Goal: Task Accomplishment & Management: Manage account settings

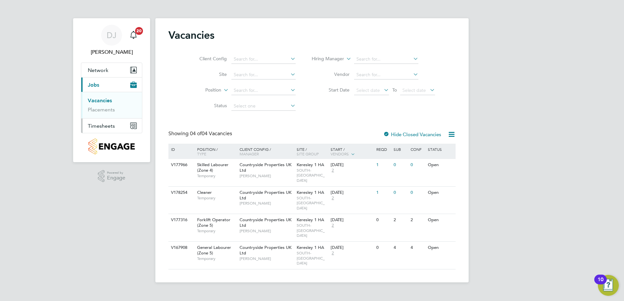
click at [104, 127] on span "Timesheets" at bounding box center [101, 126] width 27 height 6
click at [104, 116] on link "Timesheets" at bounding box center [101, 115] width 27 height 6
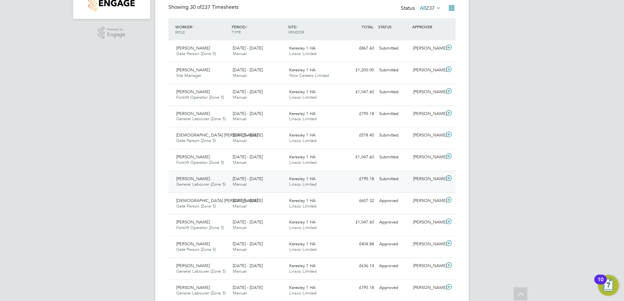
click at [260, 179] on span "[DATE] - [DATE]" at bounding box center [248, 179] width 30 height 6
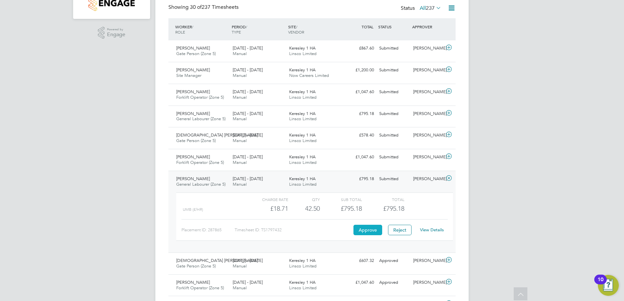
click at [370, 232] on button "Approve" at bounding box center [367, 230] width 29 height 10
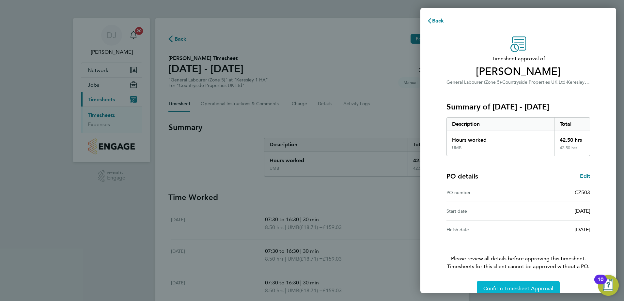
click at [508, 287] on span "Confirm Timesheet Approval" at bounding box center [518, 289] width 70 height 7
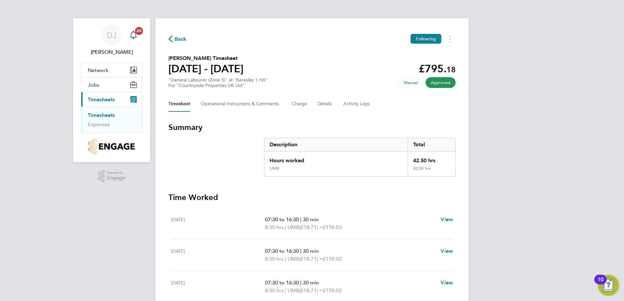
click at [378, 113] on div "Back Following Ikechukwu Damien's Timesheet 04 - 10 Aug 2025 £795. 18 "General …" at bounding box center [311, 223] width 313 height 411
click at [171, 40] on icon "button" at bounding box center [170, 39] width 4 height 7
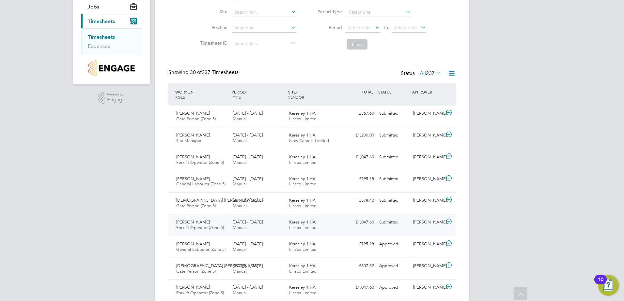
click at [320, 226] on div "Keresley 1 HA Linsco Limited" at bounding box center [314, 225] width 56 height 16
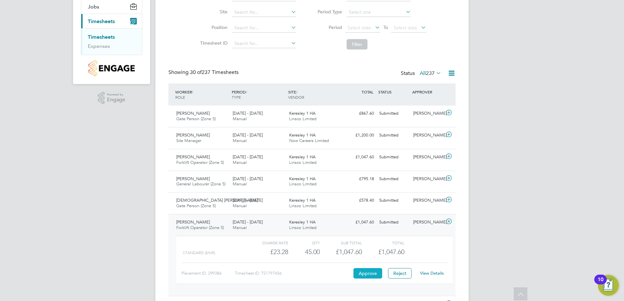
click at [361, 271] on button "Approve" at bounding box center [367, 273] width 29 height 10
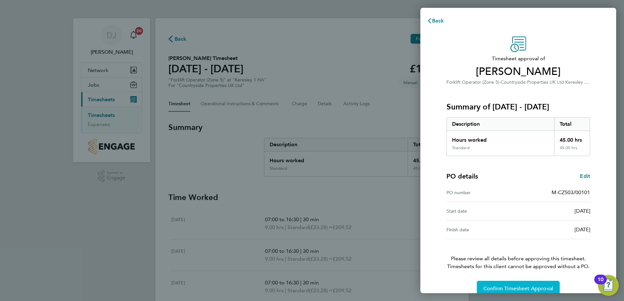
click at [524, 284] on button "Confirm Timesheet Approval" at bounding box center [518, 289] width 83 height 16
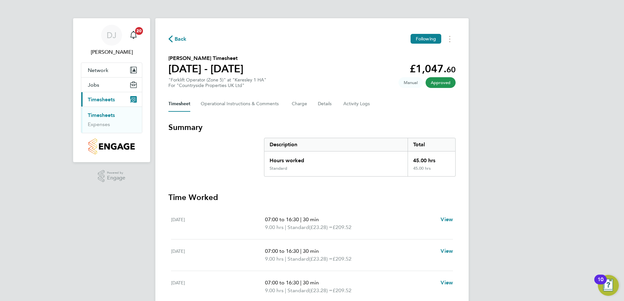
click at [177, 41] on span "Back" at bounding box center [180, 39] width 12 height 8
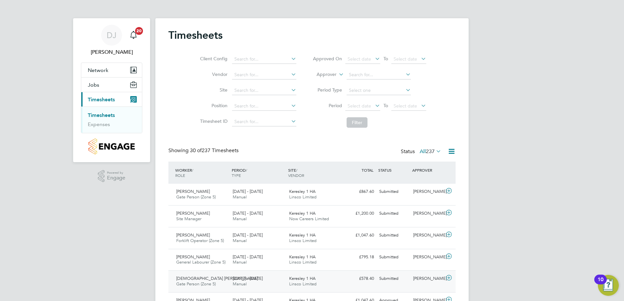
click at [312, 284] on span "Linsco Limited" at bounding box center [302, 284] width 27 height 6
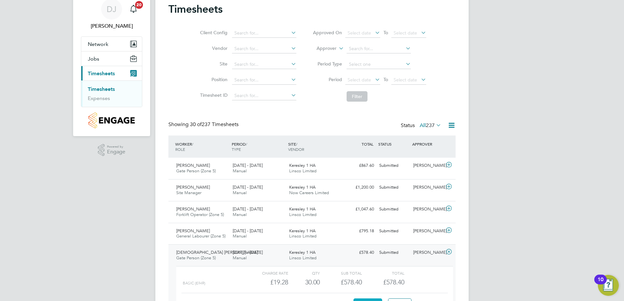
click at [361, 299] on button "Approve" at bounding box center [367, 304] width 29 height 10
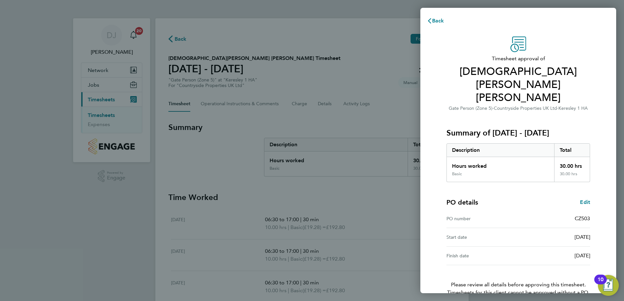
click at [428, 198] on div "Timesheet approval of Chinedu James Michael Michael Gate Person (Zone 5) · Coun…" at bounding box center [518, 180] width 196 height 302
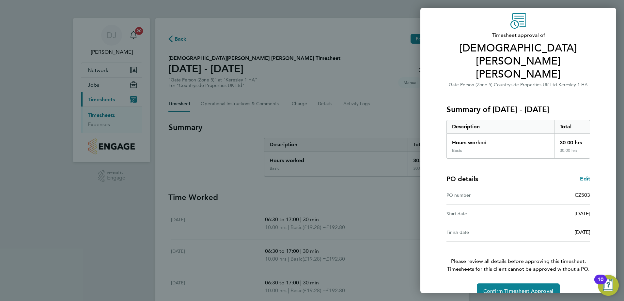
scroll to position [24, 0]
click at [510, 283] on button "Confirm Timesheet Approval" at bounding box center [518, 291] width 83 height 16
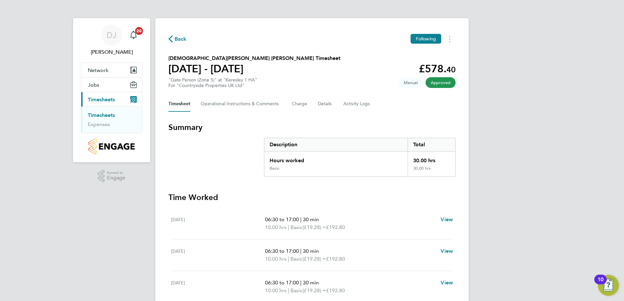
click at [174, 41] on span "Back" at bounding box center [177, 39] width 18 height 6
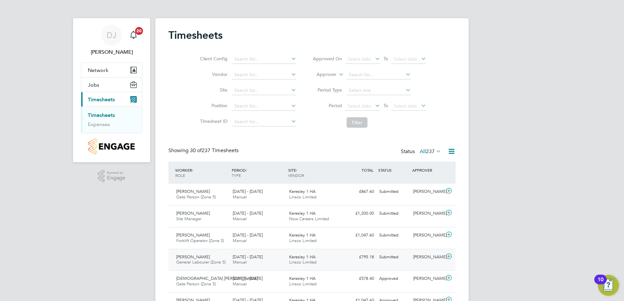
click at [280, 257] on div "4 - 10 Aug 2025 Manual" at bounding box center [258, 260] width 56 height 16
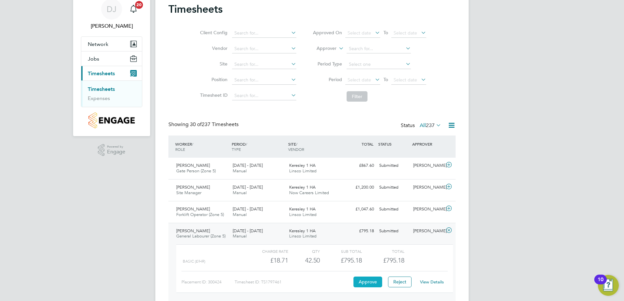
click at [360, 279] on button "Approve" at bounding box center [367, 282] width 29 height 10
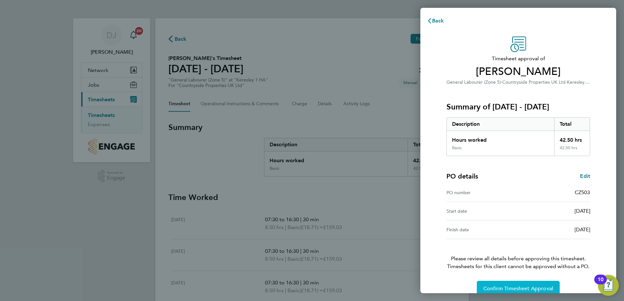
click at [511, 282] on button "Confirm Timesheet Approval" at bounding box center [518, 289] width 83 height 16
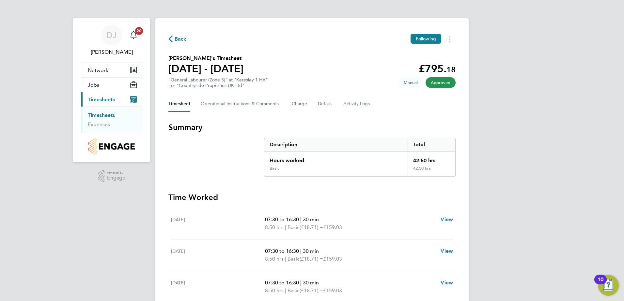
click at [173, 41] on span "Back" at bounding box center [177, 39] width 18 height 6
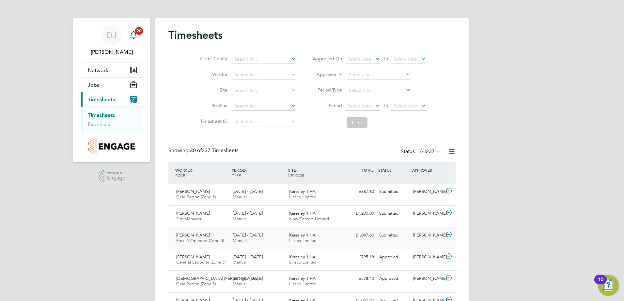
click at [275, 238] on div "4 - 10 Aug 2025 Manual" at bounding box center [258, 238] width 56 height 16
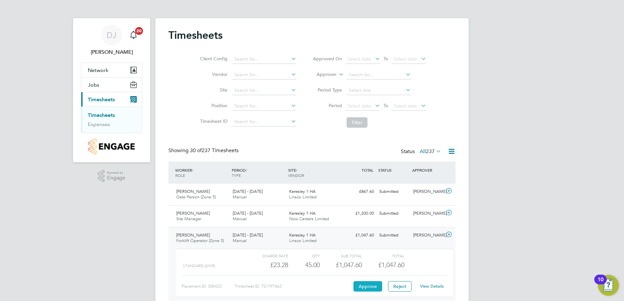
click at [368, 287] on button "Approve" at bounding box center [367, 286] width 29 height 10
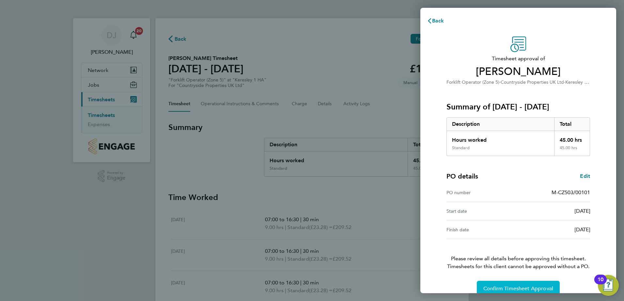
click at [488, 284] on button "Confirm Timesheet Approval" at bounding box center [518, 289] width 83 height 16
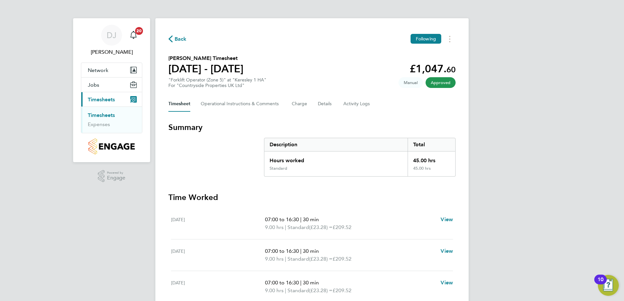
click at [176, 46] on div "Back Following John Fadian's Timesheet 04 - 10 Aug 2025 £1,047. 60 "Forklift Op…" at bounding box center [311, 223] width 313 height 411
click at [174, 41] on span "Back" at bounding box center [177, 39] width 18 height 6
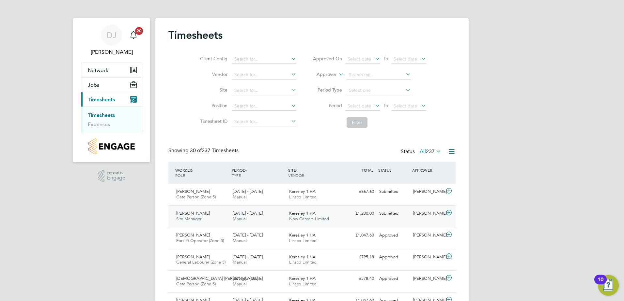
click at [253, 215] on span "[DATE] - [DATE]" at bounding box center [248, 214] width 30 height 6
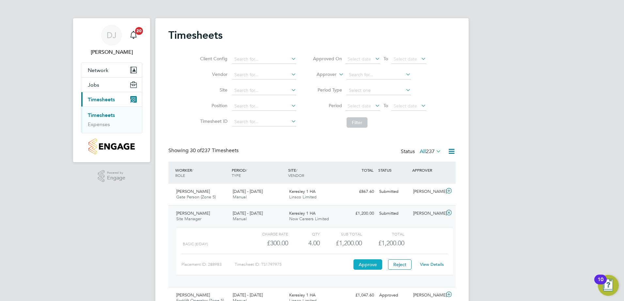
click at [372, 262] on button "Approve" at bounding box center [367, 265] width 29 height 10
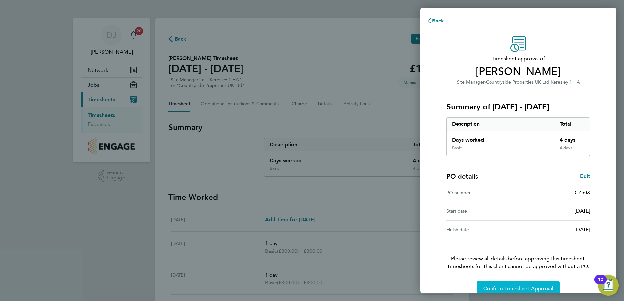
click at [493, 288] on span "Confirm Timesheet Approval" at bounding box center [518, 289] width 70 height 7
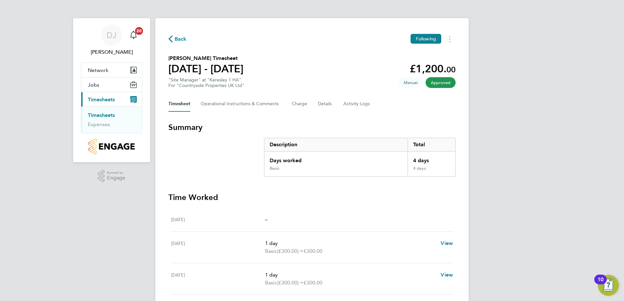
click at [182, 40] on span "Back" at bounding box center [180, 39] width 12 height 8
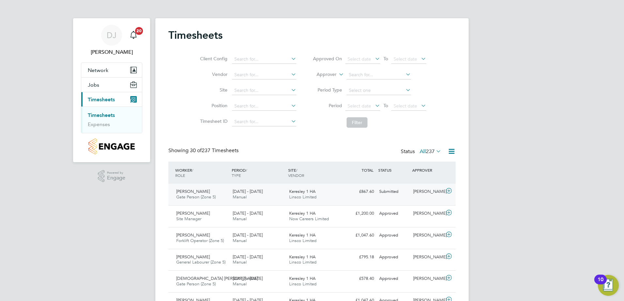
click at [310, 195] on span "Linsco Limited" at bounding box center [302, 197] width 27 height 6
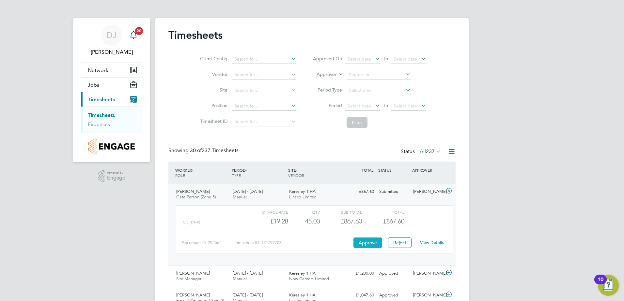
click at [371, 241] on button "Approve" at bounding box center [367, 243] width 29 height 10
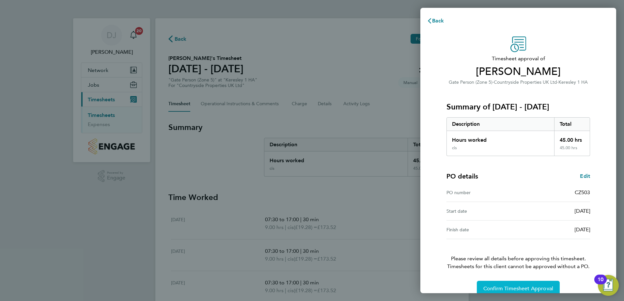
click at [505, 292] on span "Confirm Timesheet Approval" at bounding box center [518, 289] width 70 height 7
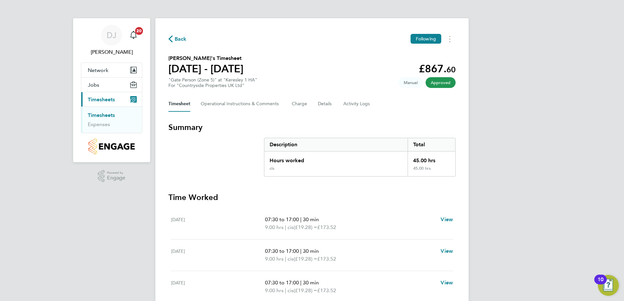
click at [176, 42] on span "Back" at bounding box center [180, 39] width 12 height 8
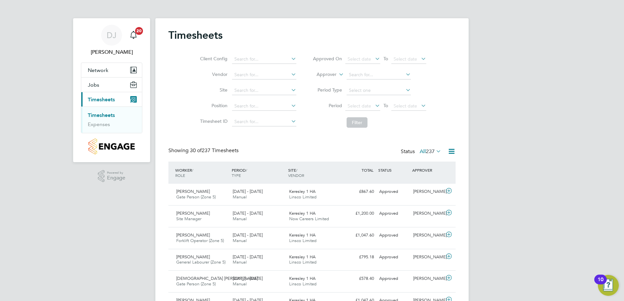
click at [448, 101] on div "Client Config Vendor Site Position Timesheet ID Approved On Select date To Sele…" at bounding box center [311, 89] width 287 height 83
